Goal: Answer question/provide support: Answer question/provide support

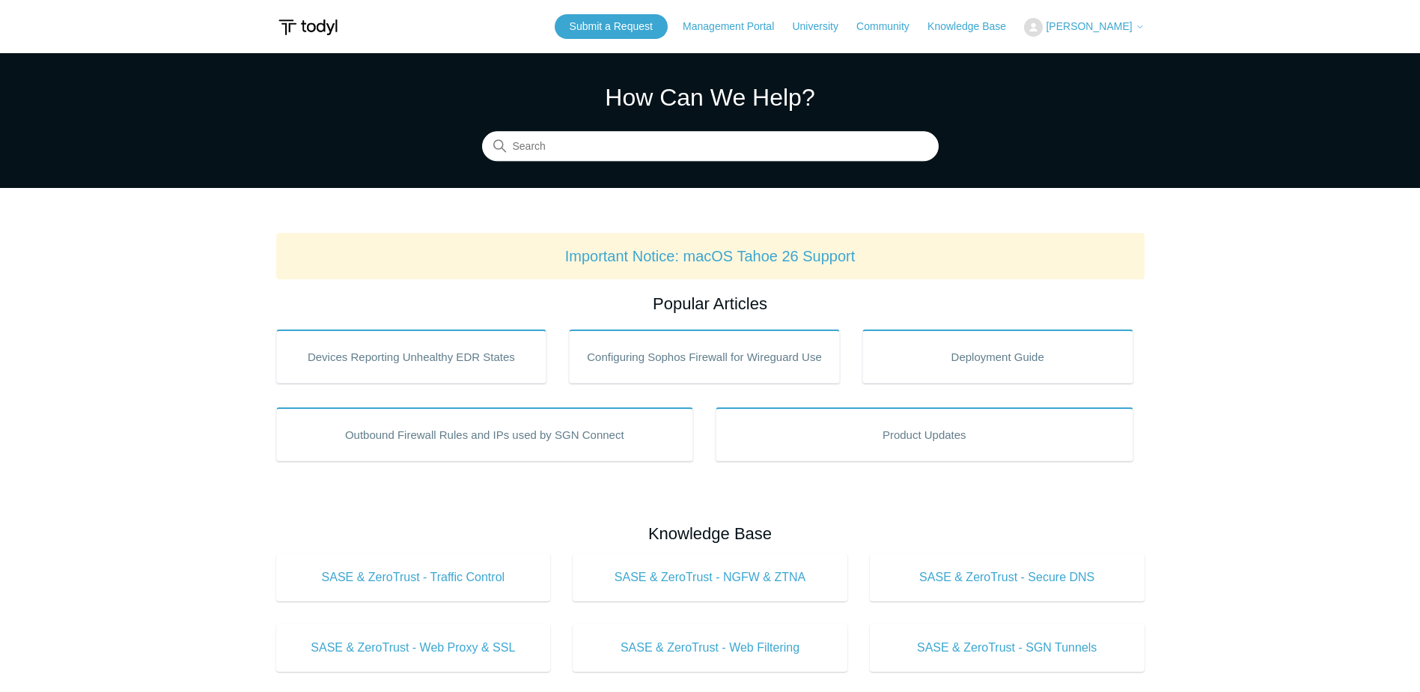
click at [1098, 28] on span "[PERSON_NAME]" at bounding box center [1089, 26] width 86 height 12
click at [1100, 48] on link "My Support Requests" at bounding box center [1098, 59] width 146 height 26
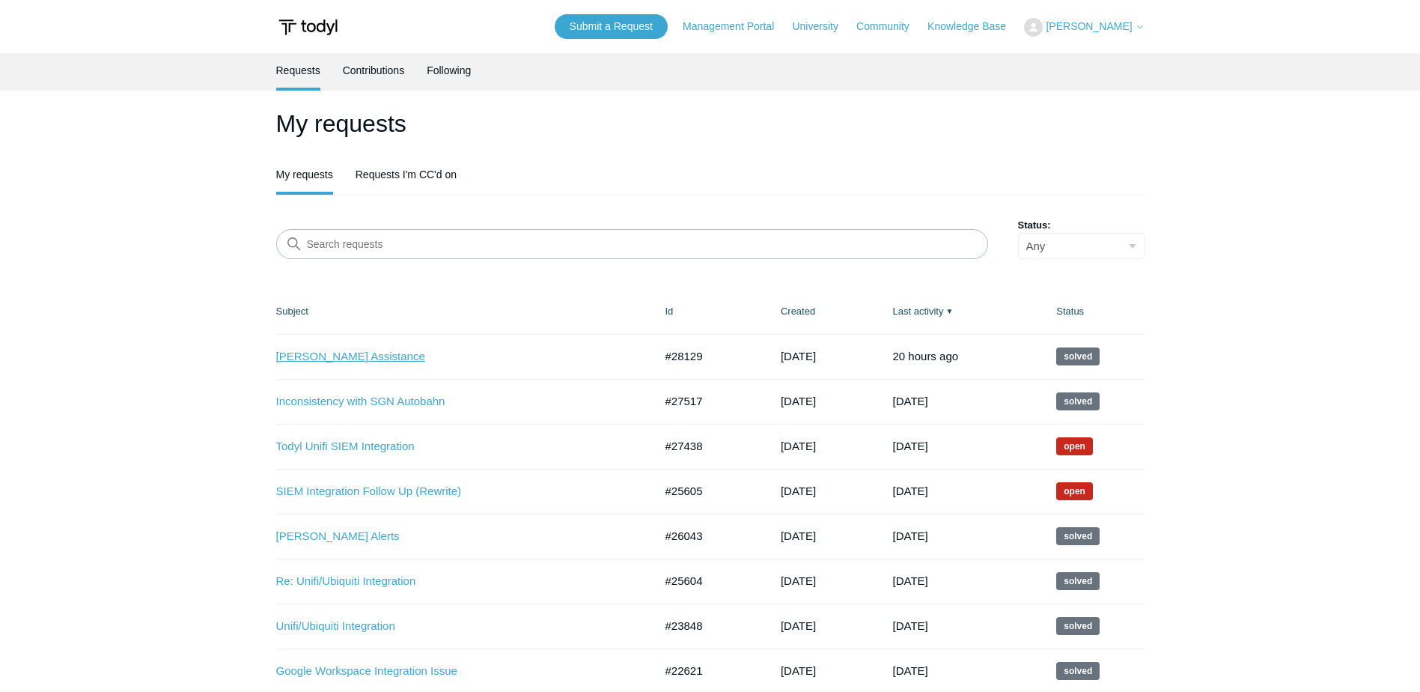
click at [347, 364] on link "[PERSON_NAME] Assistance" at bounding box center [454, 356] width 356 height 17
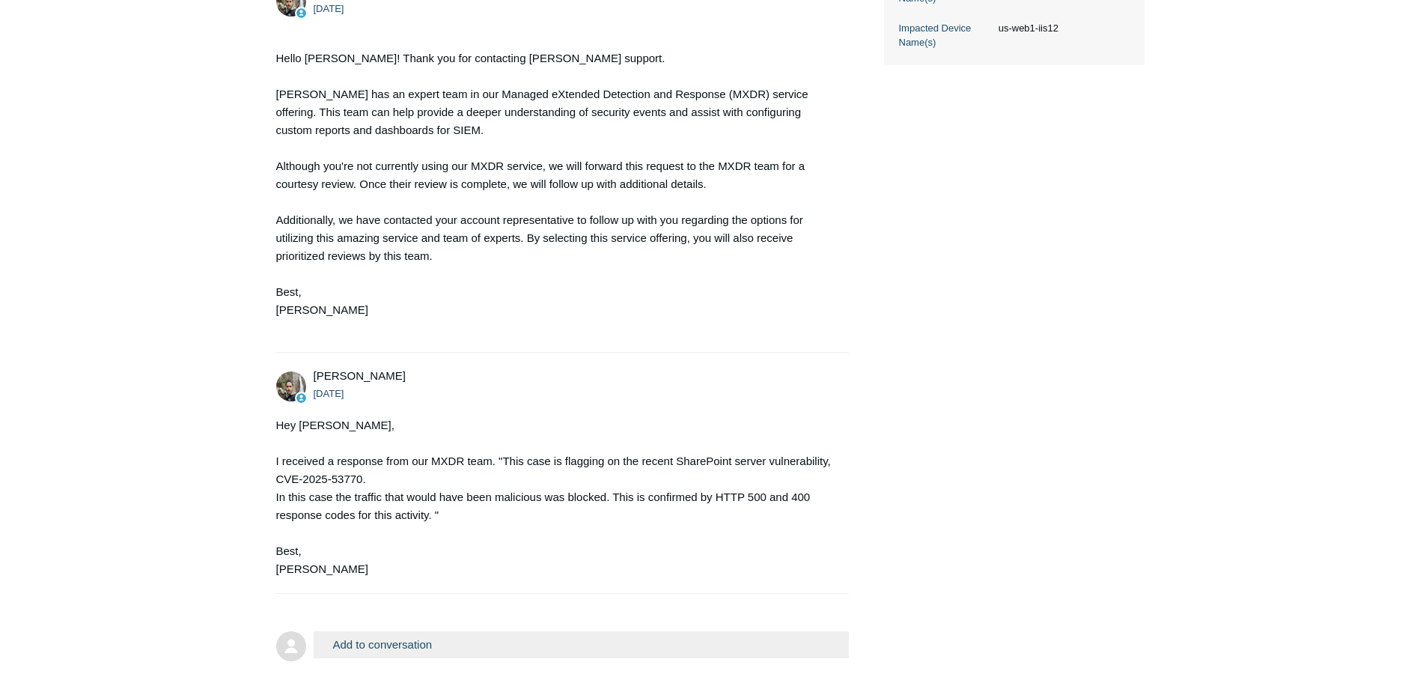
scroll to position [599, 0]
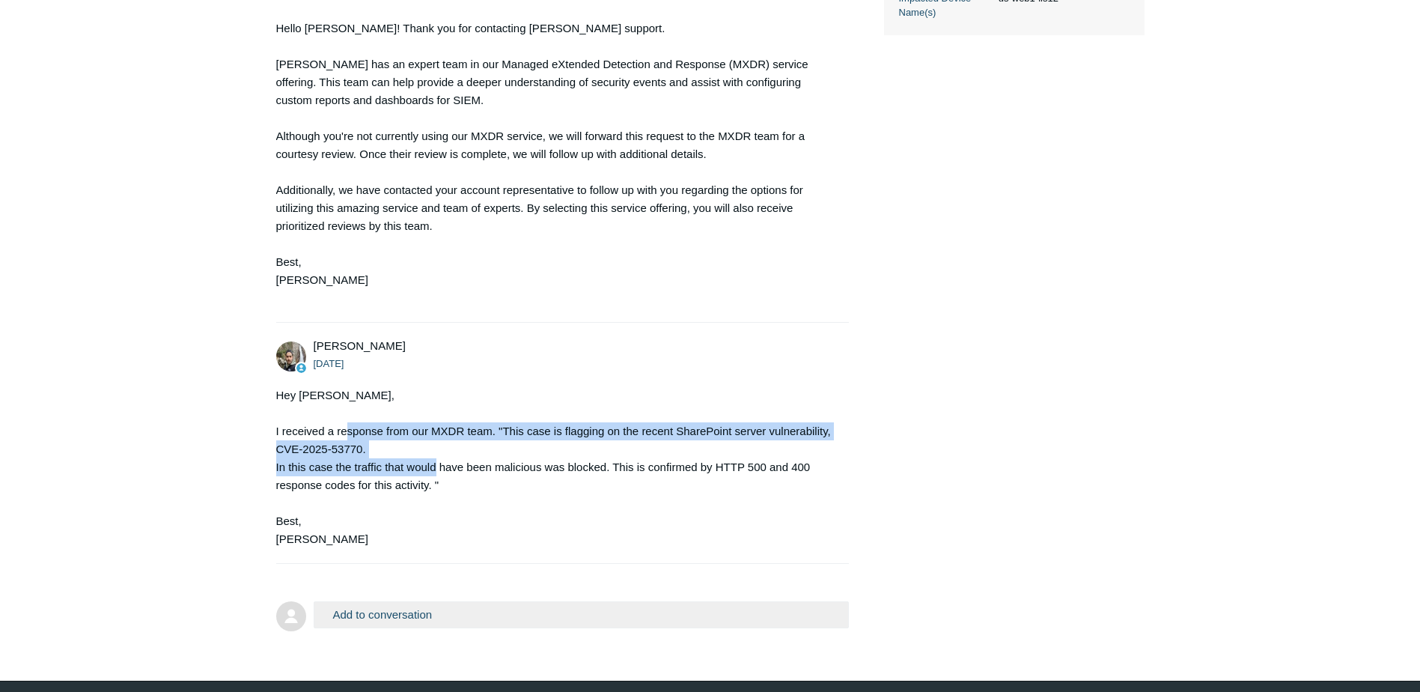
drag, startPoint x: 344, startPoint y: 436, endPoint x: 436, endPoint y: 470, distance: 97.4
click at [436, 470] on div "Hey [PERSON_NAME], I received a response from our MXDR team. "This case is flag…" at bounding box center [555, 467] width 559 height 162
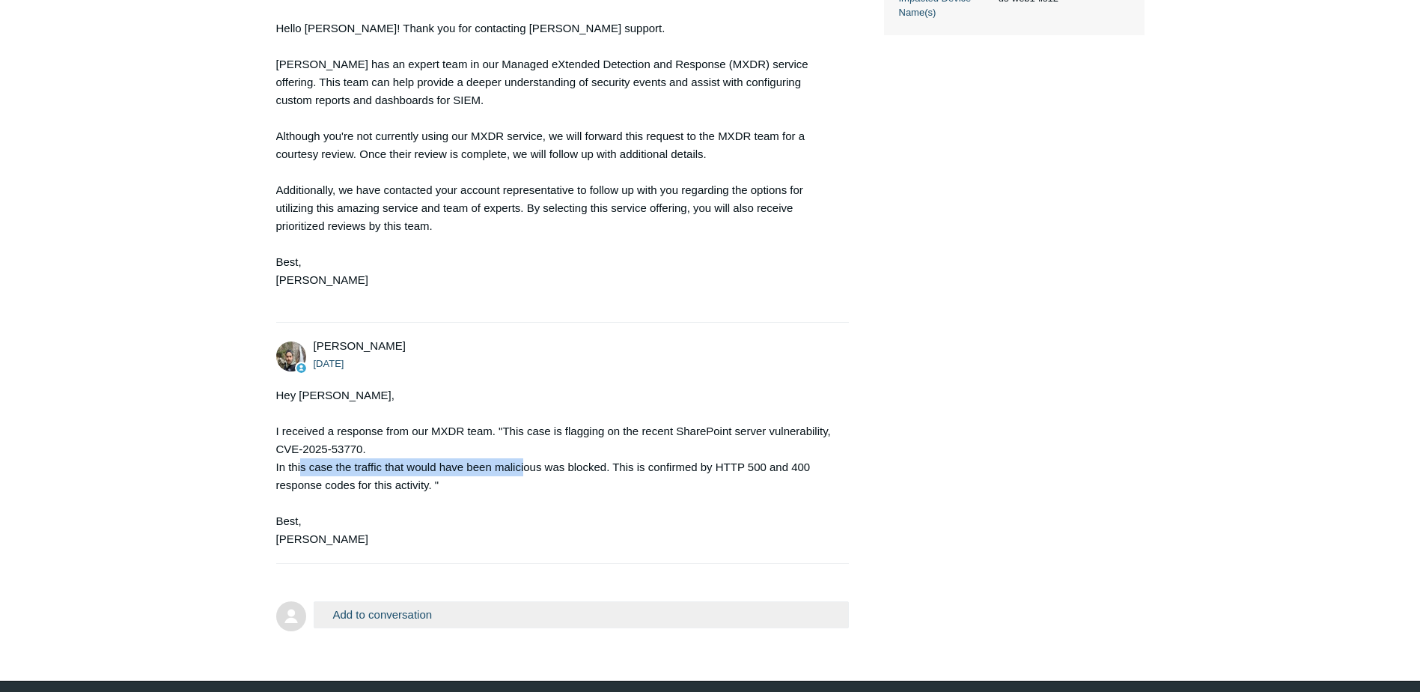
drag, startPoint x: 301, startPoint y: 464, endPoint x: 526, endPoint y: 461, distance: 225.4
click at [526, 461] on div "Hey [PERSON_NAME], I received a response from our MXDR team. "This case is flag…" at bounding box center [555, 467] width 559 height 162
drag, startPoint x: 629, startPoint y: 467, endPoint x: 564, endPoint y: 469, distance: 65.2
click at [564, 469] on div "Hey [PERSON_NAME], I received a response from our MXDR team. "This case is flag…" at bounding box center [555, 467] width 559 height 162
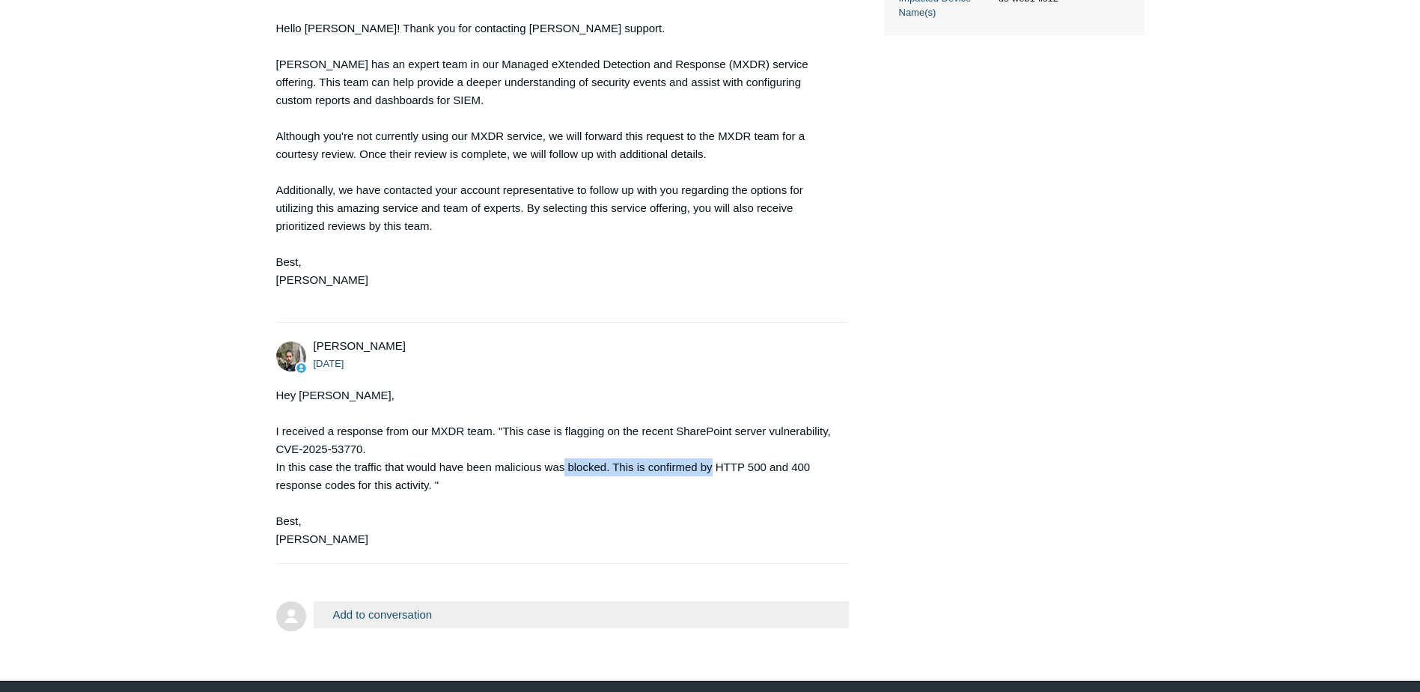
click at [564, 469] on div "Hey [PERSON_NAME], I received a response from our MXDR team. "This case is flag…" at bounding box center [555, 467] width 559 height 162
click at [348, 612] on button "Add to conversation" at bounding box center [582, 614] width 536 height 26
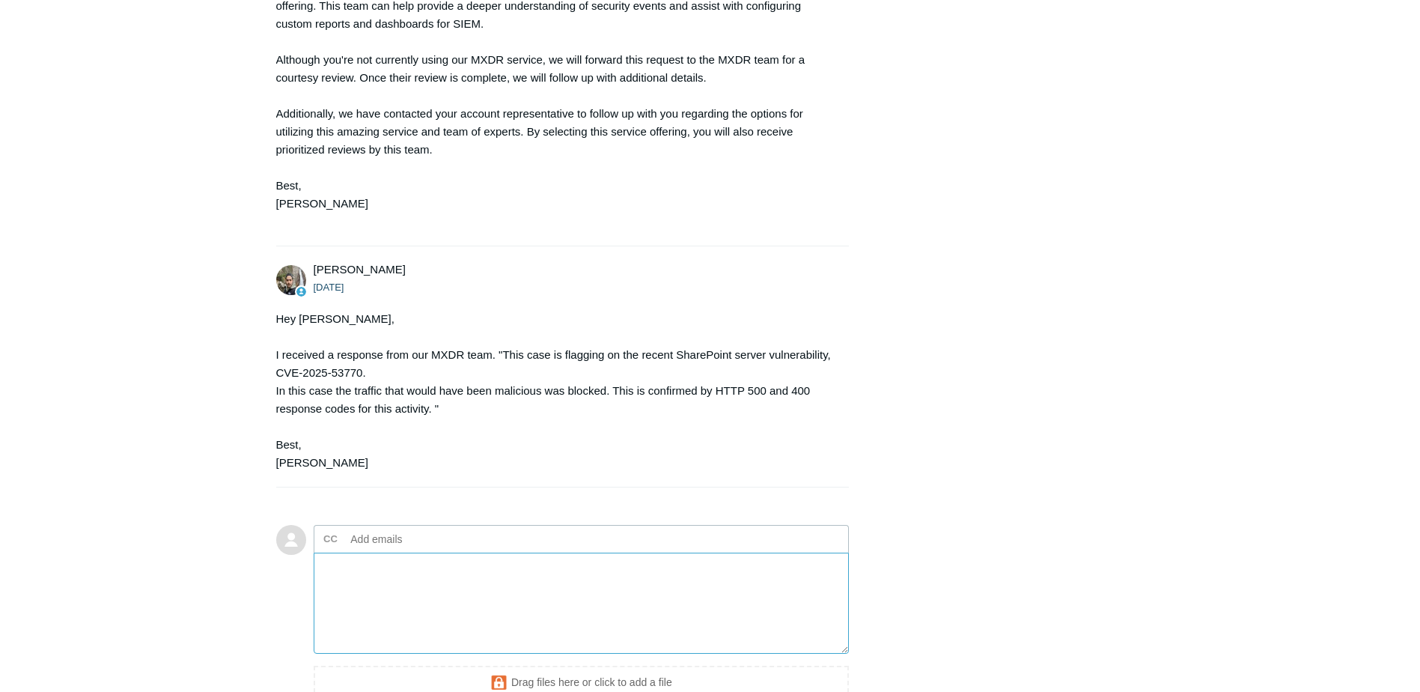
scroll to position [824, 0]
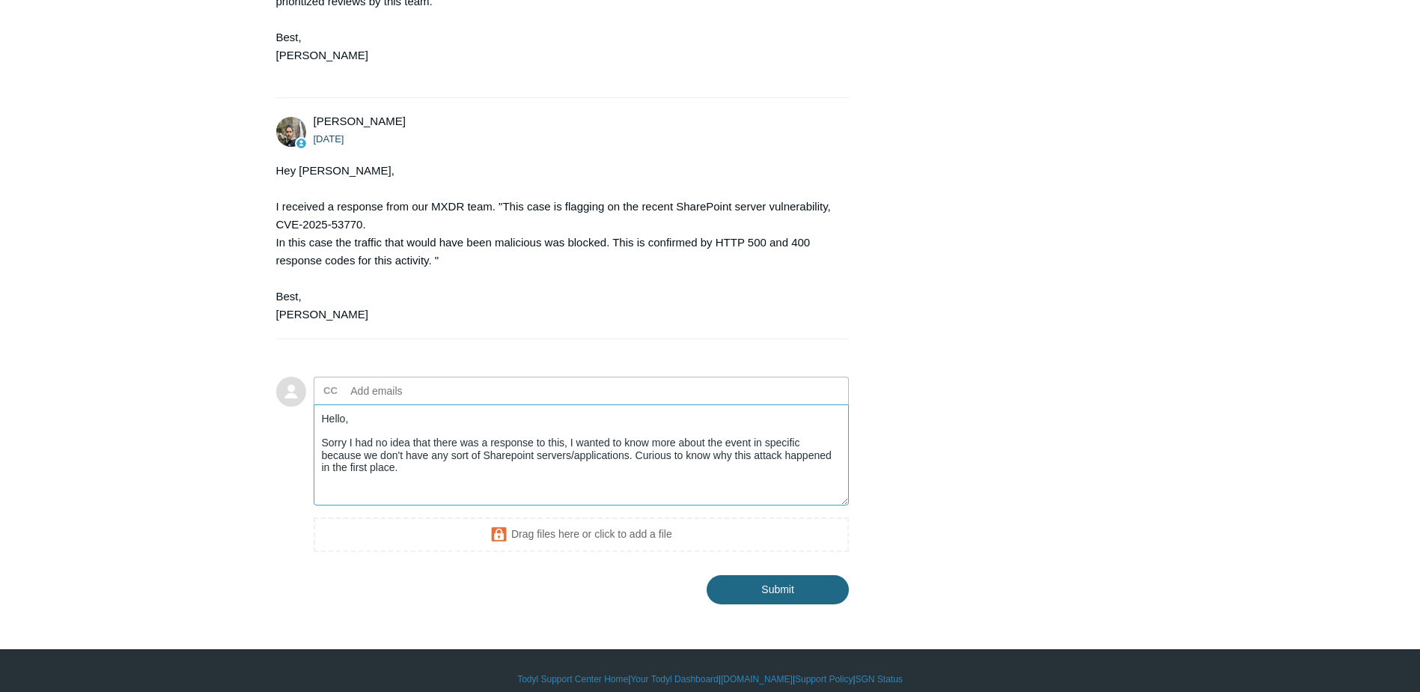
type textarea "Hello, Sorry I had no idea that there was a response to this, I wanted to know …"
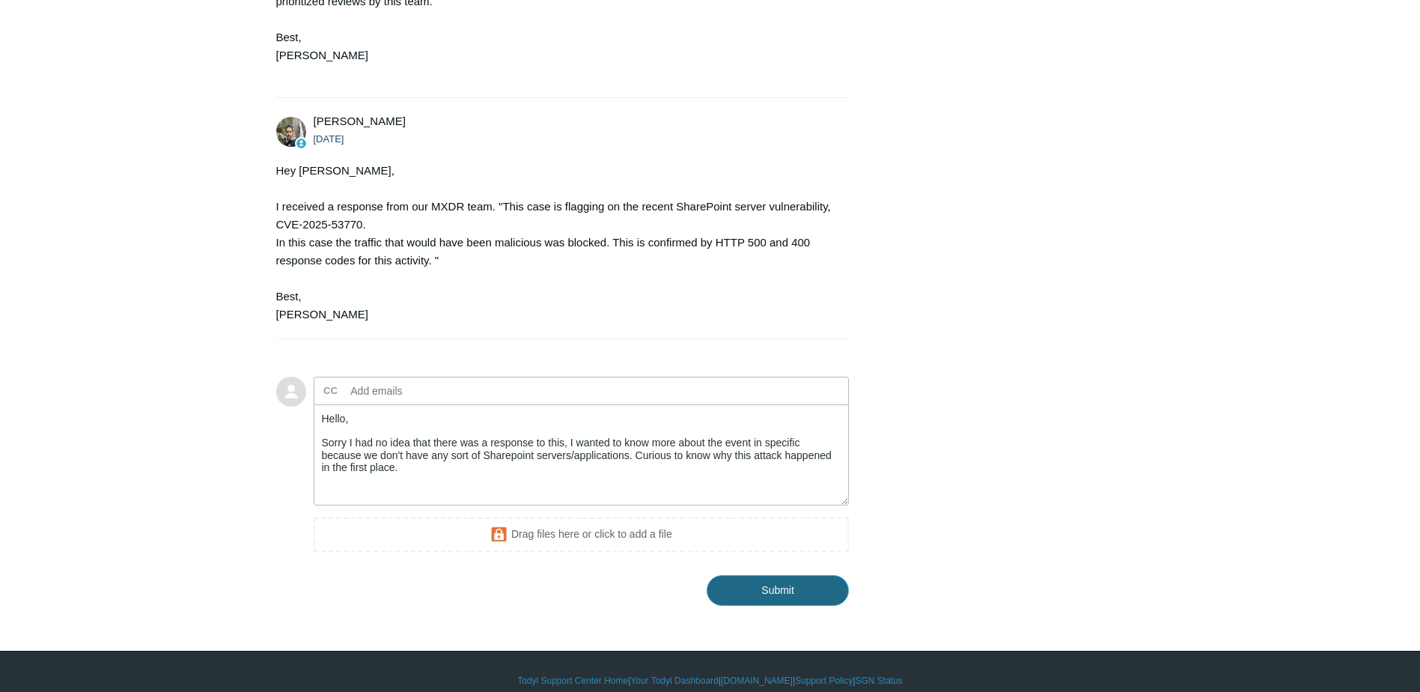
click at [754, 585] on input "Submit" at bounding box center [778, 590] width 142 height 30
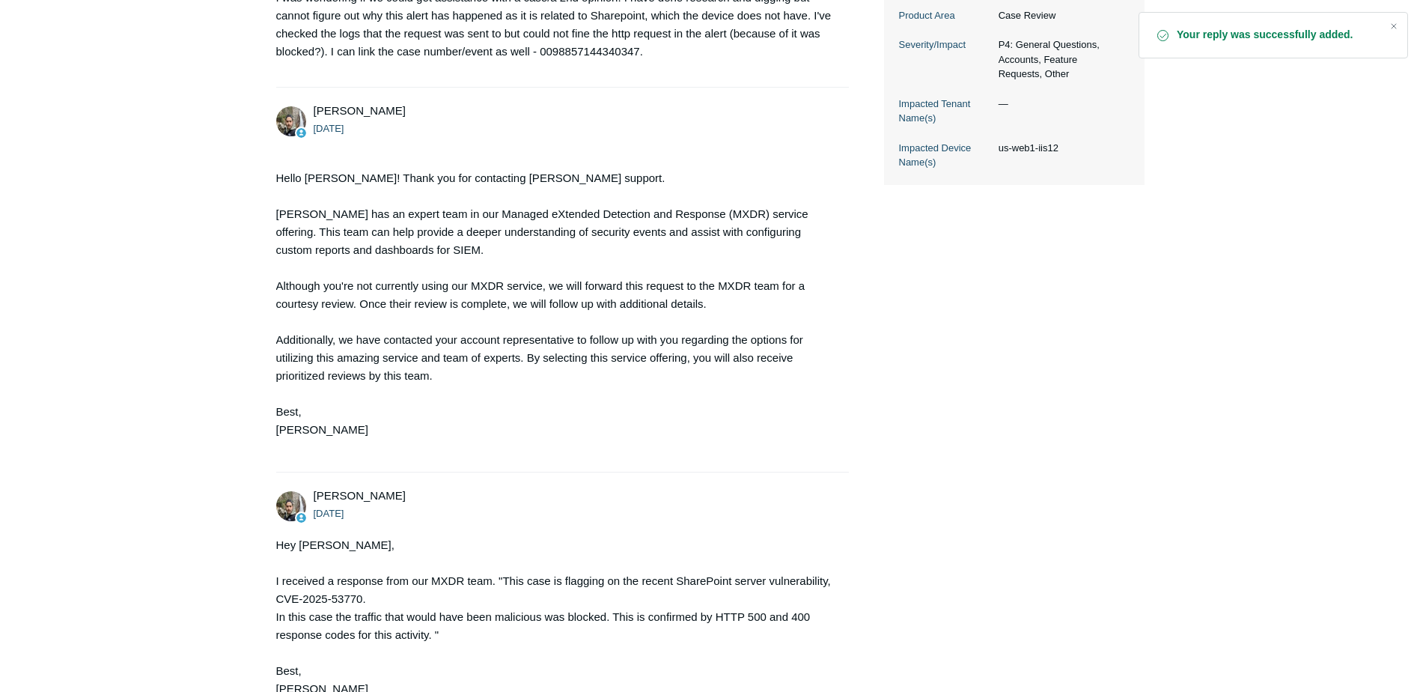
scroll to position [862, 0]
